Goal: Complete application form: Complete application form

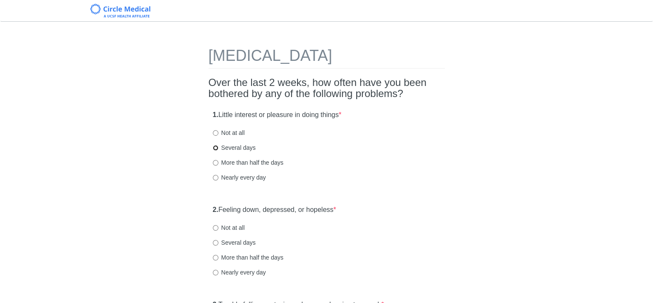
click at [215, 146] on input "Several days" at bounding box center [216, 148] width 6 height 6
radio input "true"
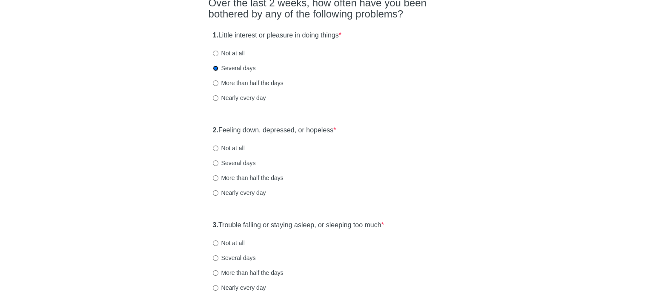
scroll to position [85, 0]
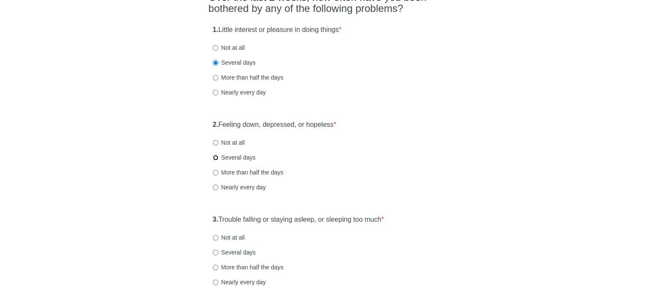
click at [214, 157] on input "Several days" at bounding box center [216, 158] width 6 height 6
radio input "true"
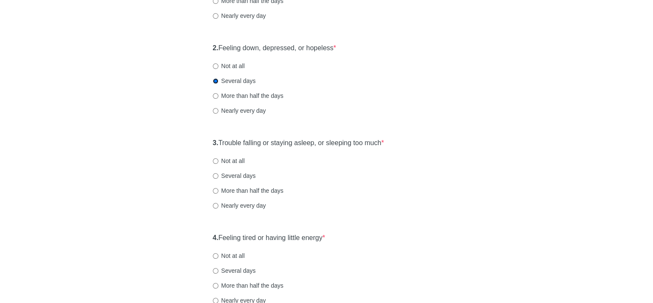
scroll to position [170, 0]
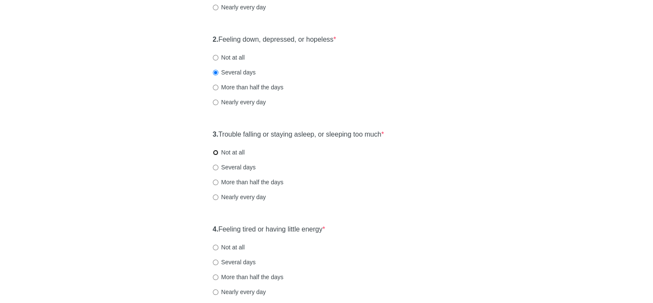
click at [214, 151] on input "Not at all" at bounding box center [216, 153] width 6 height 6
radio input "true"
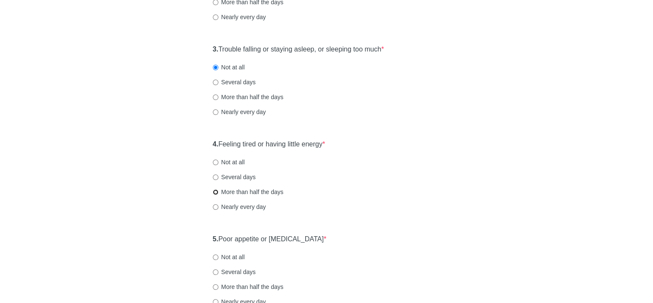
click at [216, 191] on input "More than half the days" at bounding box center [216, 192] width 6 height 6
radio input "true"
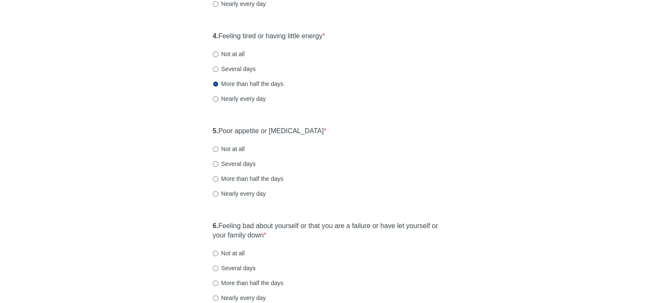
scroll to position [383, 0]
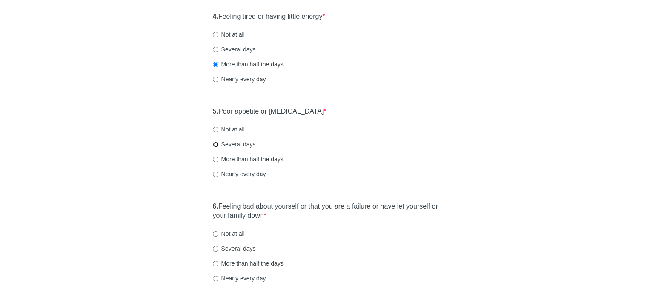
click at [215, 143] on input "Several days" at bounding box center [216, 145] width 6 height 6
radio input "true"
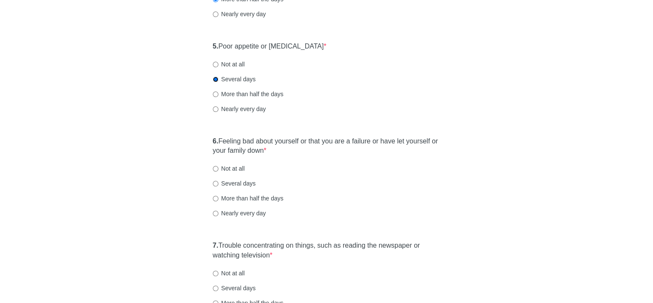
scroll to position [468, 0]
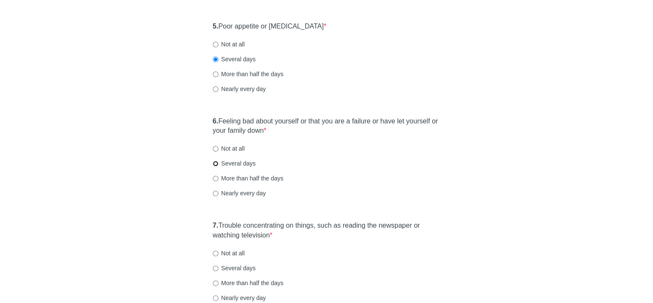
click at [214, 162] on input "Several days" at bounding box center [216, 164] width 6 height 6
radio input "true"
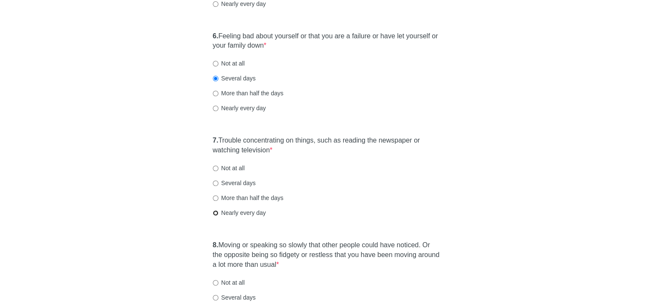
click at [214, 212] on input "Nearly every day" at bounding box center [216, 213] width 6 height 6
radio input "true"
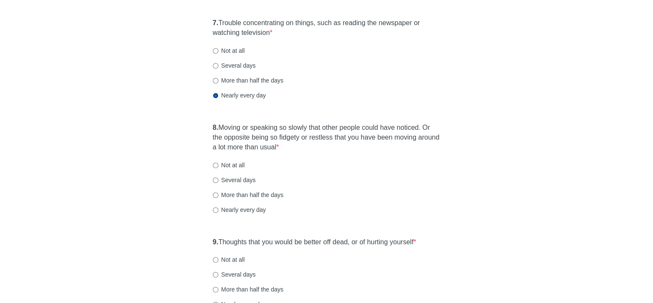
scroll to position [681, 0]
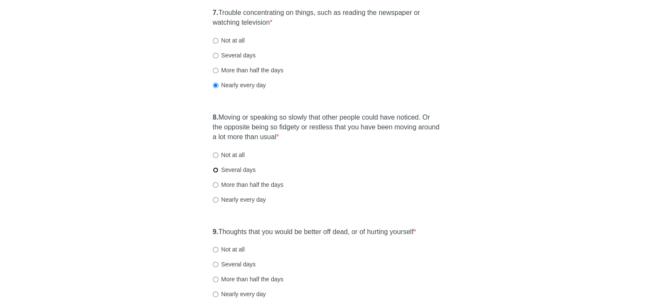
click at [215, 168] on input "Several days" at bounding box center [216, 170] width 6 height 6
radio input "true"
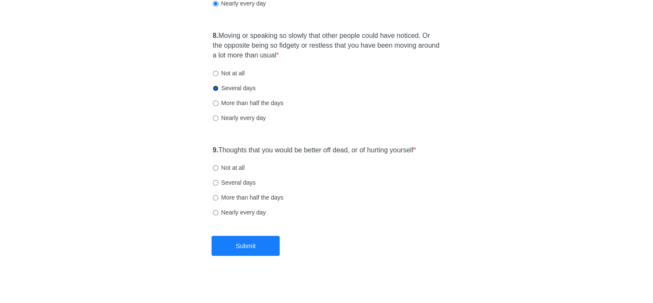
scroll to position [766, 0]
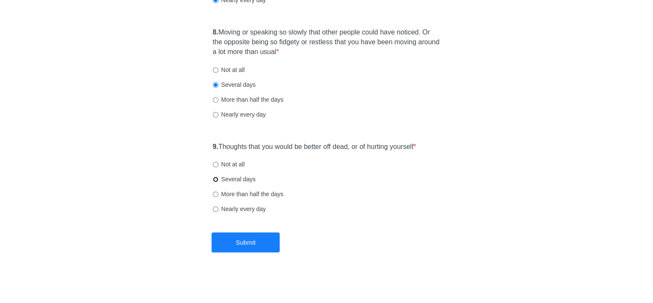
click at [215, 177] on input "Several days" at bounding box center [216, 180] width 6 height 6
radio input "true"
click at [251, 239] on button "Submit" at bounding box center [245, 242] width 68 height 20
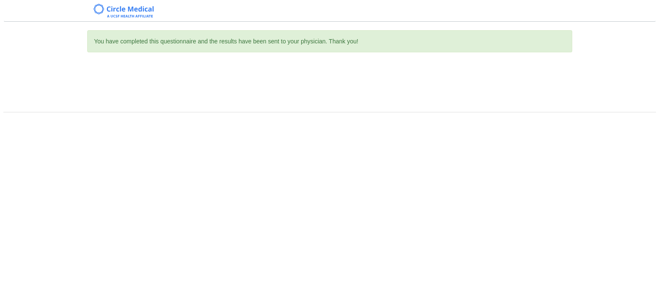
scroll to position [0, 0]
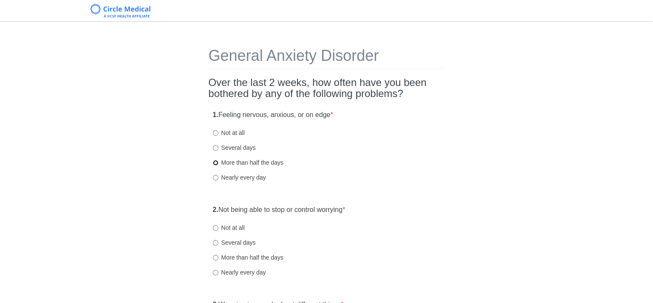
click at [215, 163] on input "More than half the days" at bounding box center [216, 163] width 6 height 6
radio input "true"
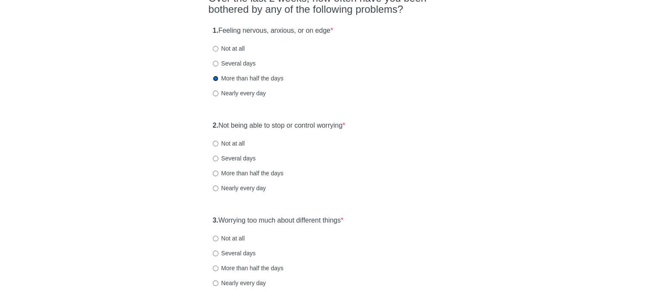
scroll to position [85, 0]
click at [215, 173] on input "More than half the days" at bounding box center [216, 173] width 6 height 6
radio input "true"
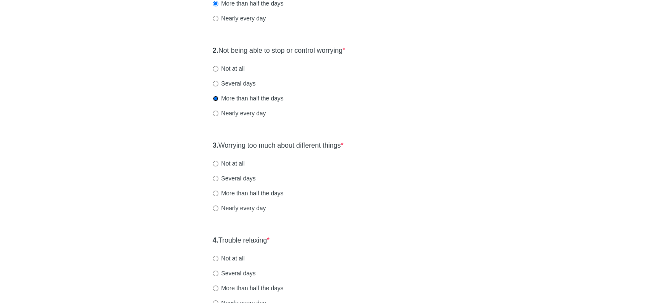
scroll to position [170, 0]
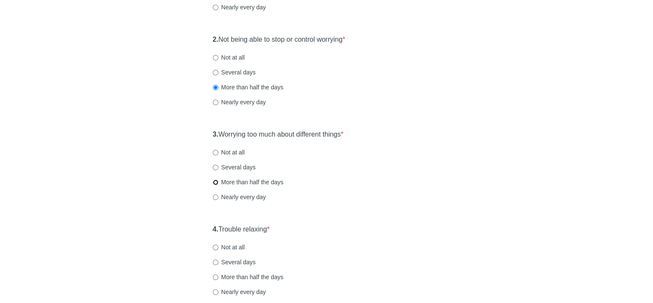
click at [214, 183] on input "More than half the days" at bounding box center [216, 183] width 6 height 6
radio input "true"
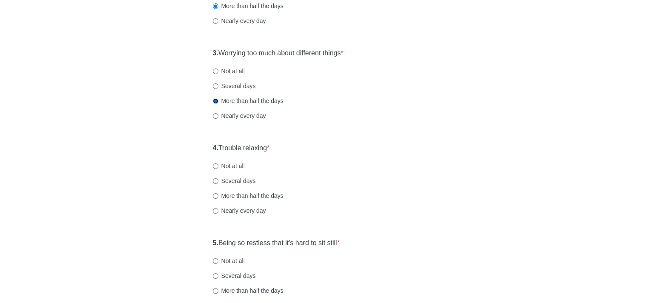
scroll to position [255, 0]
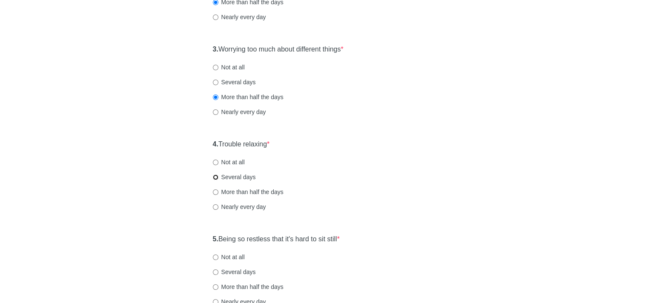
click at [216, 177] on input "Several days" at bounding box center [216, 177] width 6 height 6
radio input "true"
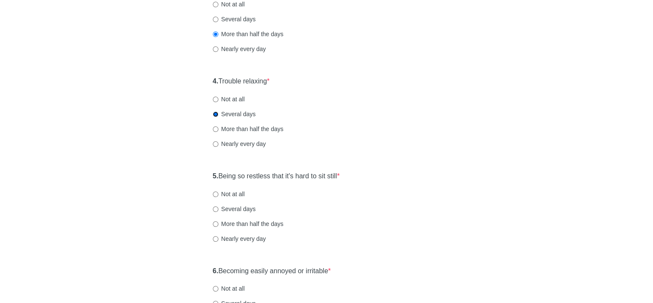
scroll to position [383, 0]
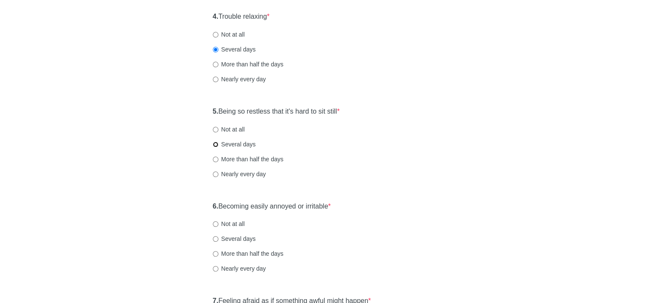
click at [214, 144] on input "Several days" at bounding box center [216, 145] width 6 height 6
radio input "true"
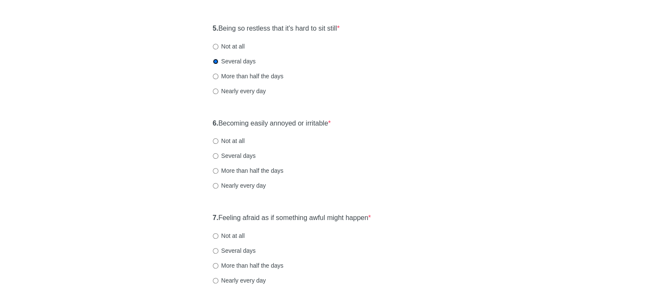
scroll to position [468, 0]
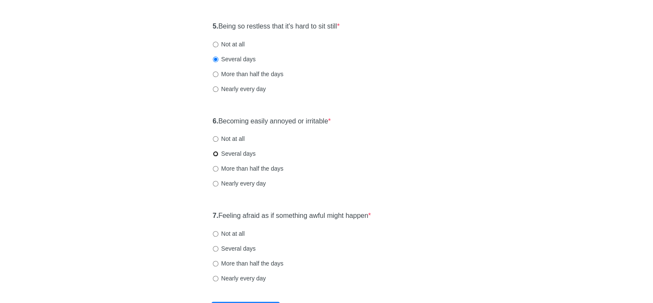
click at [215, 154] on input "Several days" at bounding box center [216, 154] width 6 height 6
radio input "true"
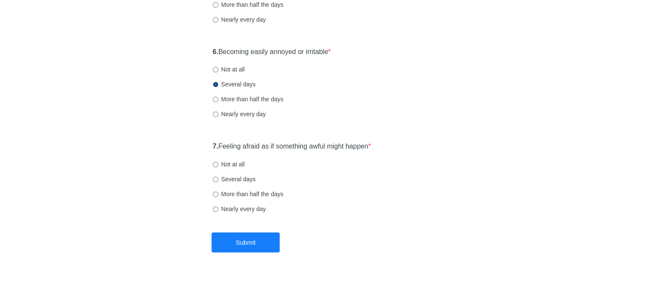
scroll to position [538, 0]
click at [214, 177] on input "Several days" at bounding box center [216, 179] width 6 height 6
radio input "true"
click at [264, 246] on button "Submit" at bounding box center [245, 242] width 68 height 20
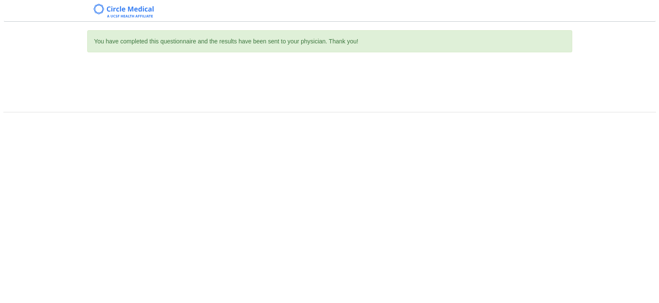
scroll to position [0, 0]
